Goal: Complete application form

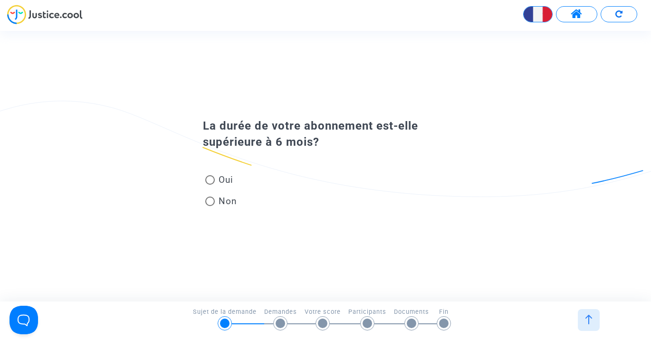
click at [212, 201] on span at bounding box center [210, 202] width 10 height 10
click at [210, 206] on input "Non" at bounding box center [210, 206] width 0 height 0
radio input "true"
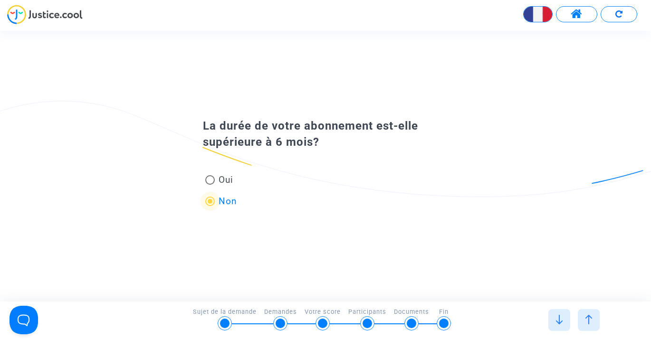
click at [215, 179] on span "Oui" at bounding box center [224, 180] width 19 height 13
click at [210, 185] on input "Oui" at bounding box center [210, 185] width 0 height 0
radio input "true"
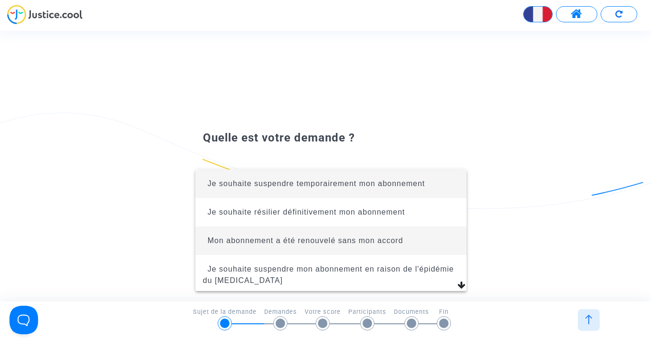
click at [385, 245] on span "Mon abonnement a été renouvelé sans mon accord" at bounding box center [306, 241] width 196 height 8
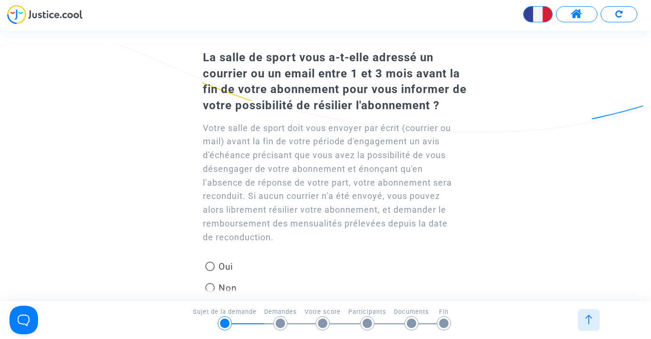
scroll to position [38, 0]
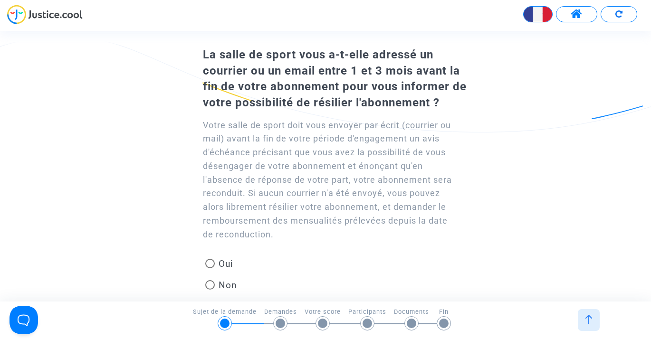
click at [212, 281] on span at bounding box center [210, 286] width 10 height 10
click at [210, 290] on input "Non" at bounding box center [210, 290] width 0 height 0
radio input "true"
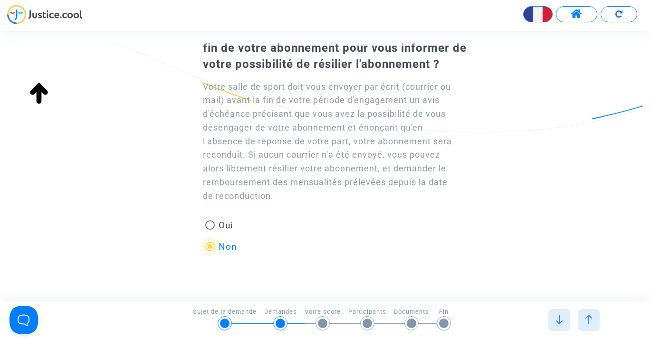
scroll to position [0, 0]
